Goal: Transaction & Acquisition: Purchase product/service

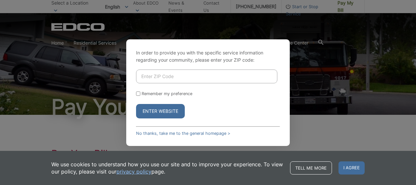
click at [168, 78] on input "Enter ZIP Code" at bounding box center [206, 76] width 141 height 14
type input "0"
type input "92082"
click at [170, 120] on div "In order to provide you with the specific service information regarding your co…" at bounding box center [208, 92] width 164 height 106
click at [166, 113] on button "Enter Website" at bounding box center [160, 111] width 49 height 14
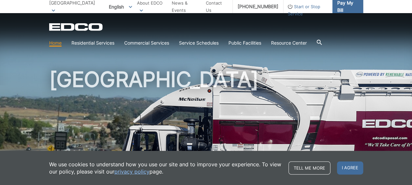
click at [351, 6] on span "Pay My Bill" at bounding box center [347, 6] width 21 height 14
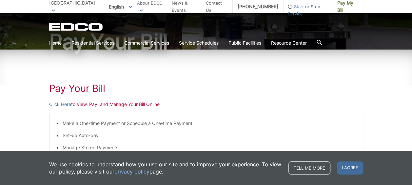
scroll to position [66, 0]
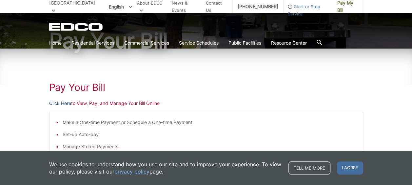
click at [64, 101] on link "Click Here" at bounding box center [60, 103] width 22 height 7
